Goal: Book appointment/travel/reservation

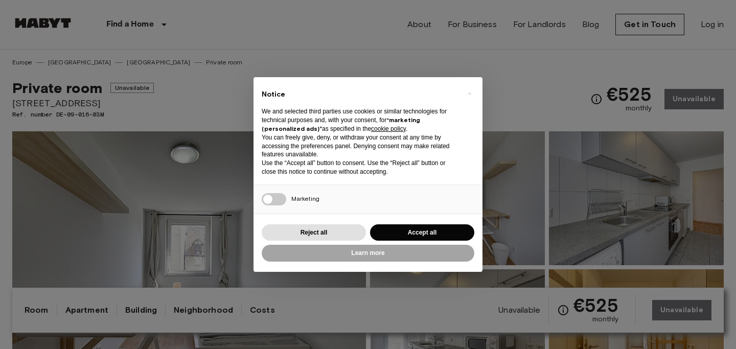
scroll to position [568, 0]
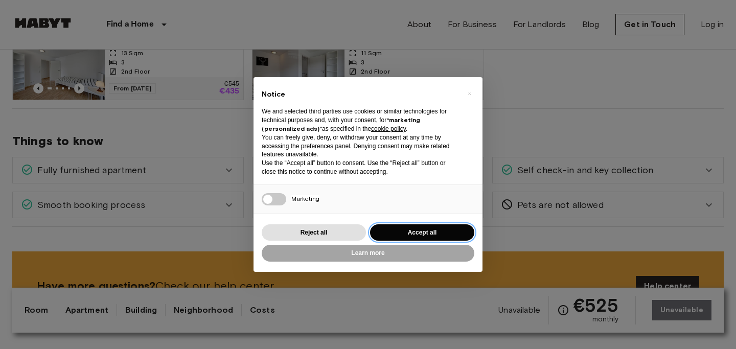
click at [433, 229] on button "Accept all" at bounding box center [422, 232] width 104 height 17
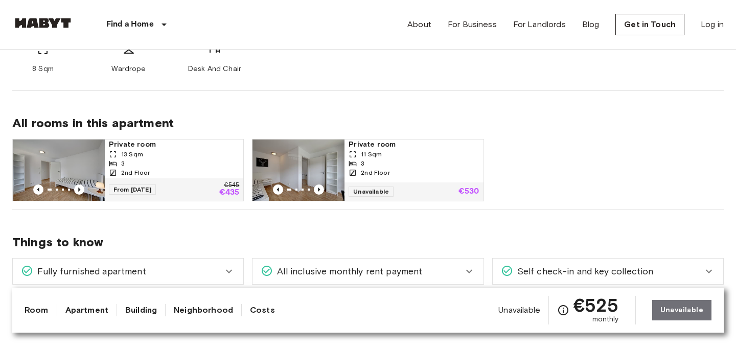
scroll to position [463, 0]
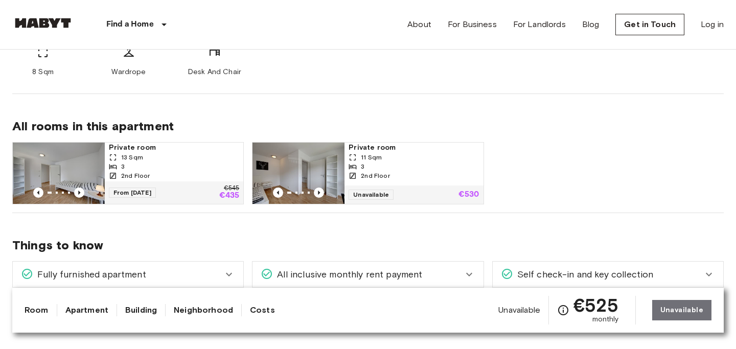
click at [415, 181] on div "Private room 11 Sqm 3 2nd Floor" at bounding box center [414, 164] width 139 height 43
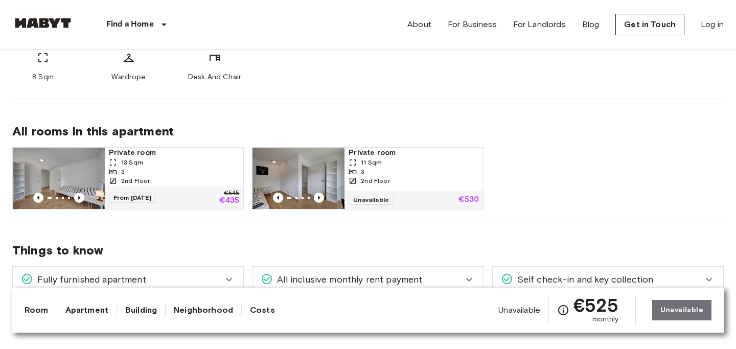
scroll to position [459, 0]
click at [199, 182] on div "2nd Floor" at bounding box center [174, 180] width 130 height 9
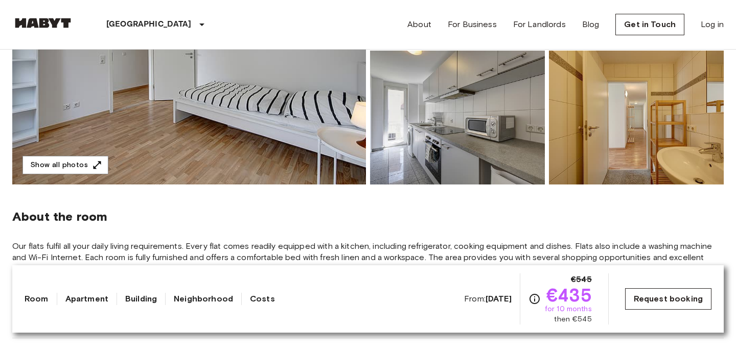
click at [680, 299] on link "Request booking" at bounding box center [668, 298] width 86 height 21
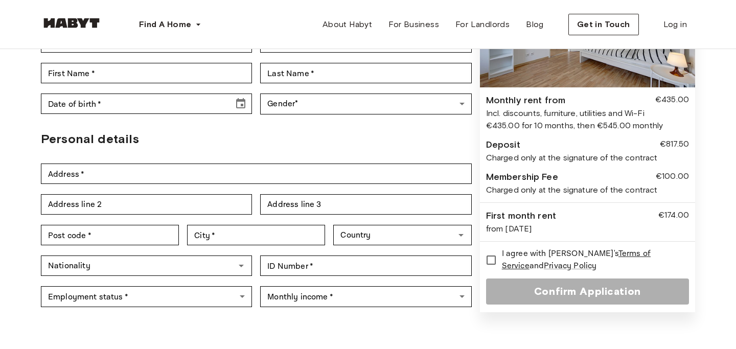
scroll to position [167, 0]
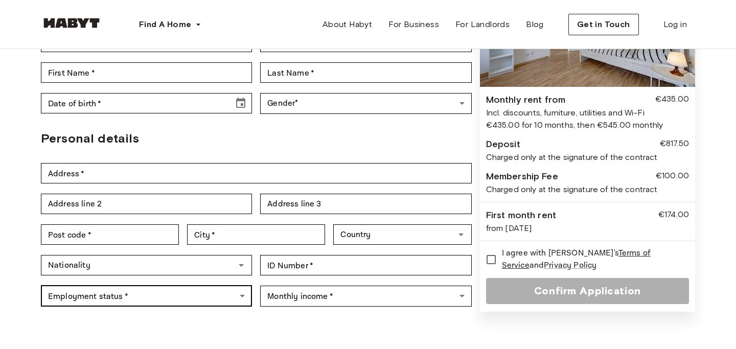
click at [127, 270] on body "Find A Home Europe Amsterdam Berlin Frankfurt Hamburg Lisbon Madrid Milan Moden…" at bounding box center [368, 314] width 736 height 963
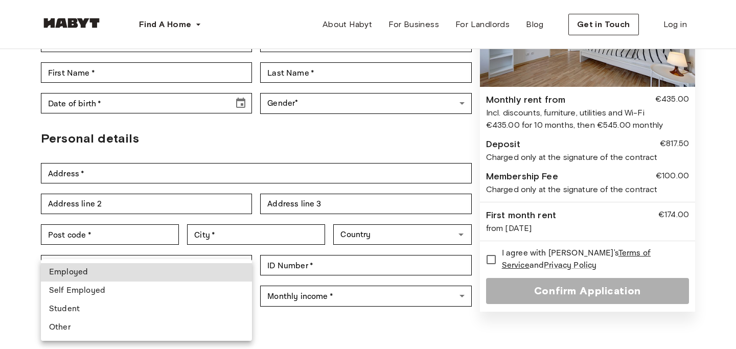
click at [0, 241] on div at bounding box center [368, 174] width 736 height 349
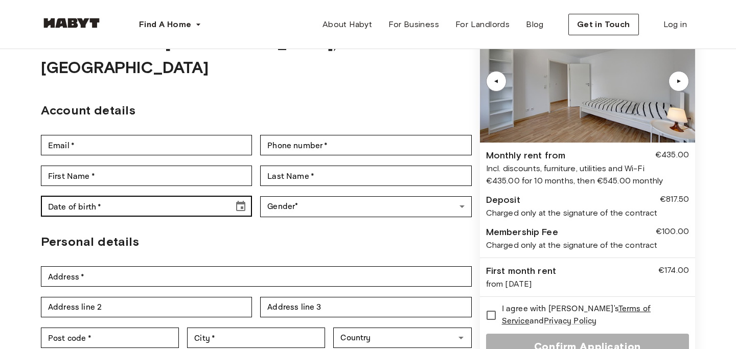
scroll to position [65, 0]
